Goal: Browse casually

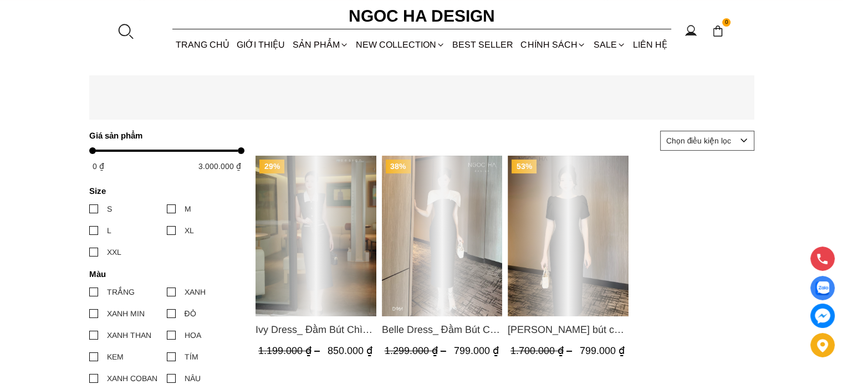
scroll to position [106, 0]
